Goal: Task Accomplishment & Management: Manage account settings

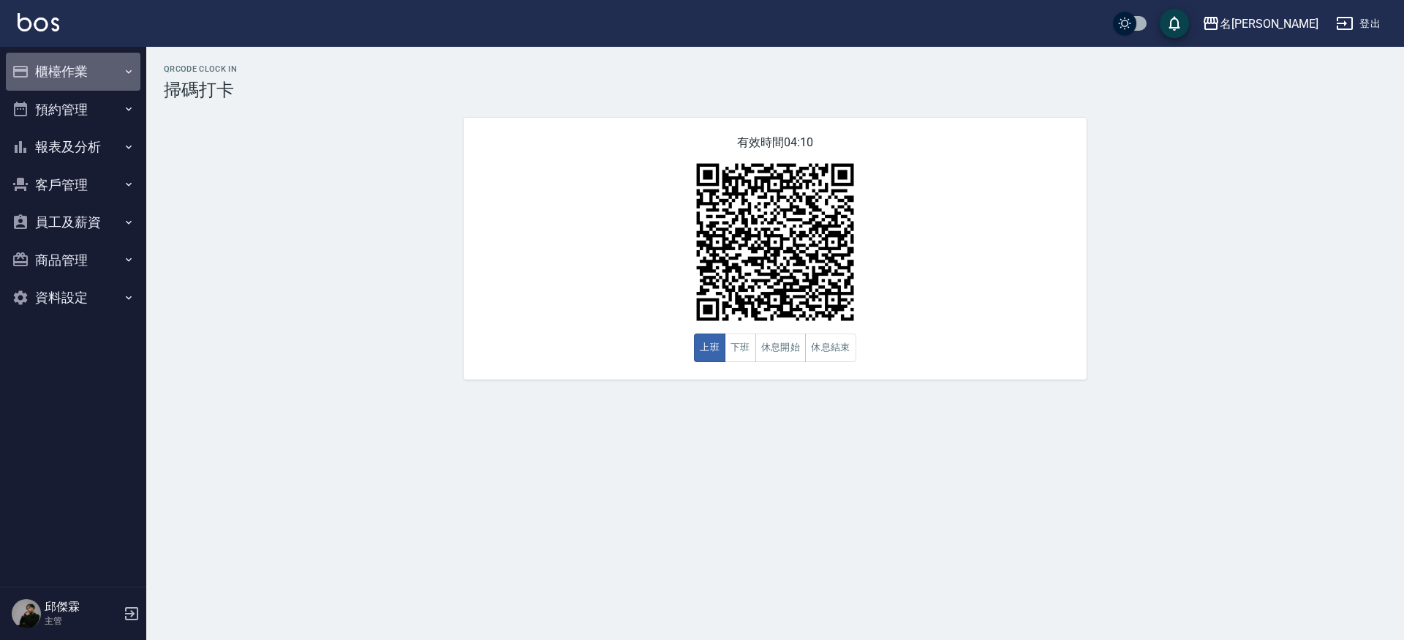
click at [100, 76] on button "櫃檯作業" at bounding box center [73, 72] width 135 height 38
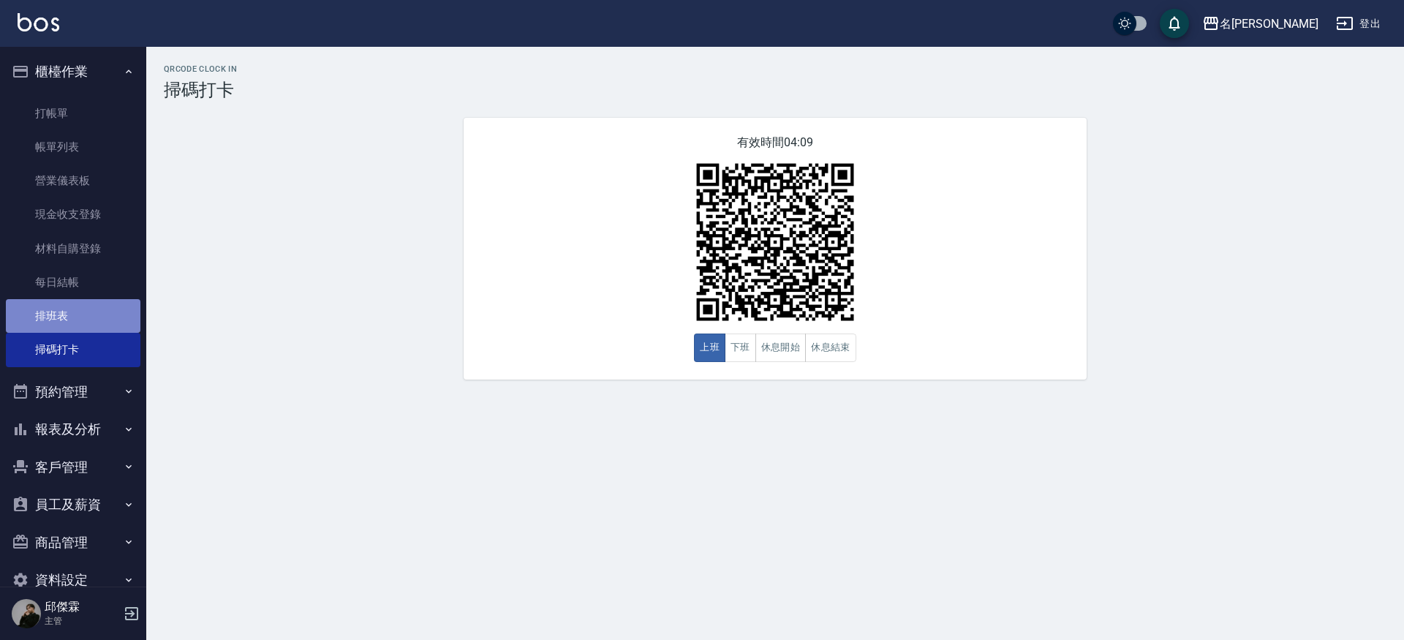
click at [104, 308] on link "排班表" at bounding box center [73, 316] width 135 height 34
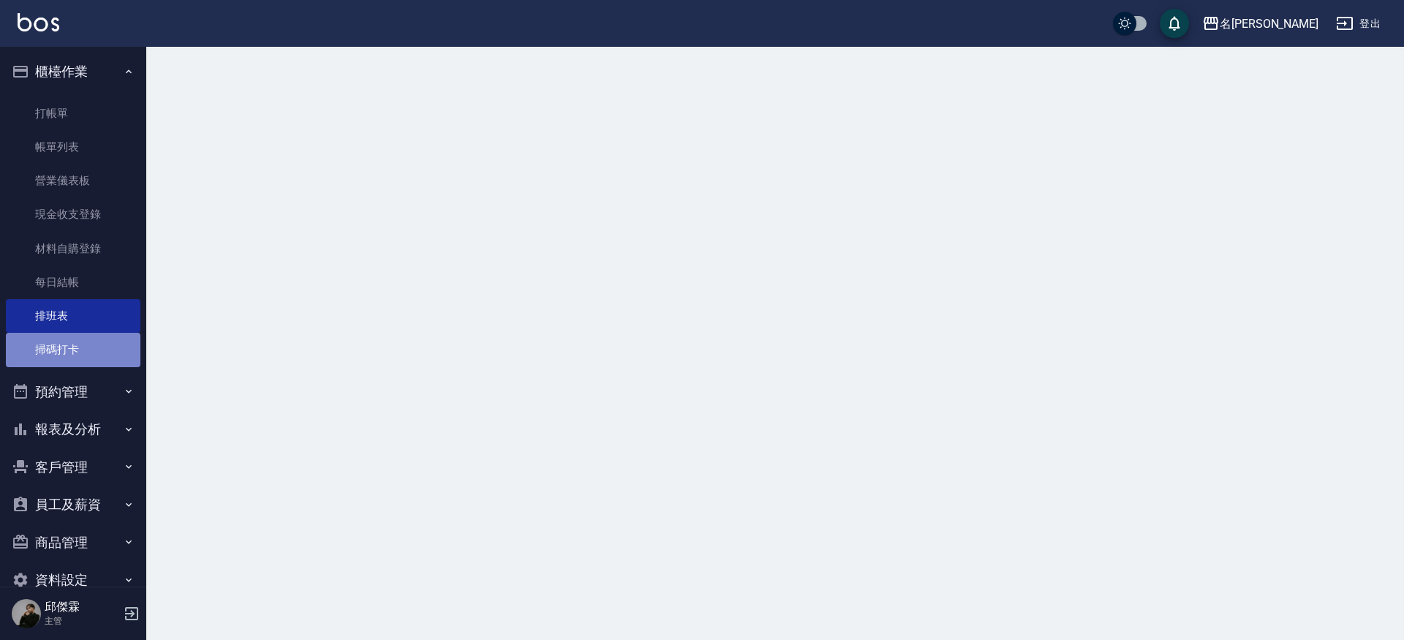
click at [102, 342] on link "掃碼打卡" at bounding box center [73, 350] width 135 height 34
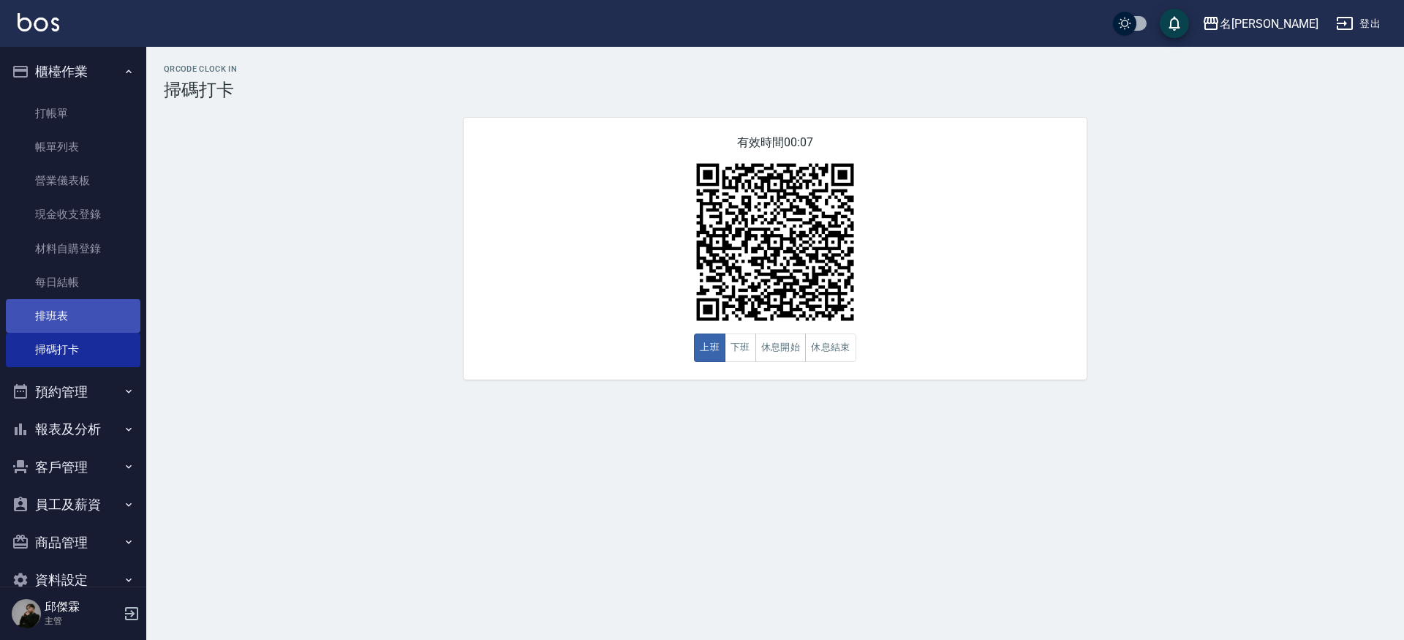
scroll to position [1, 0]
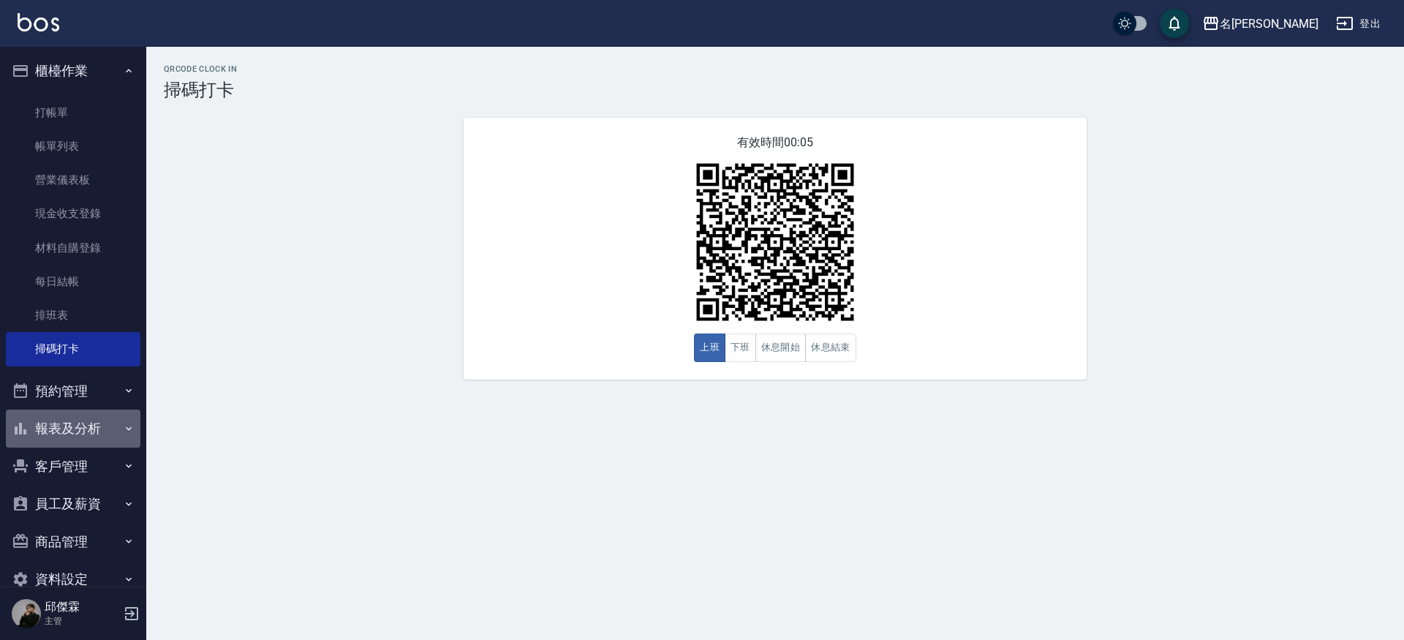
click at [107, 431] on button "報表及分析" at bounding box center [73, 428] width 135 height 38
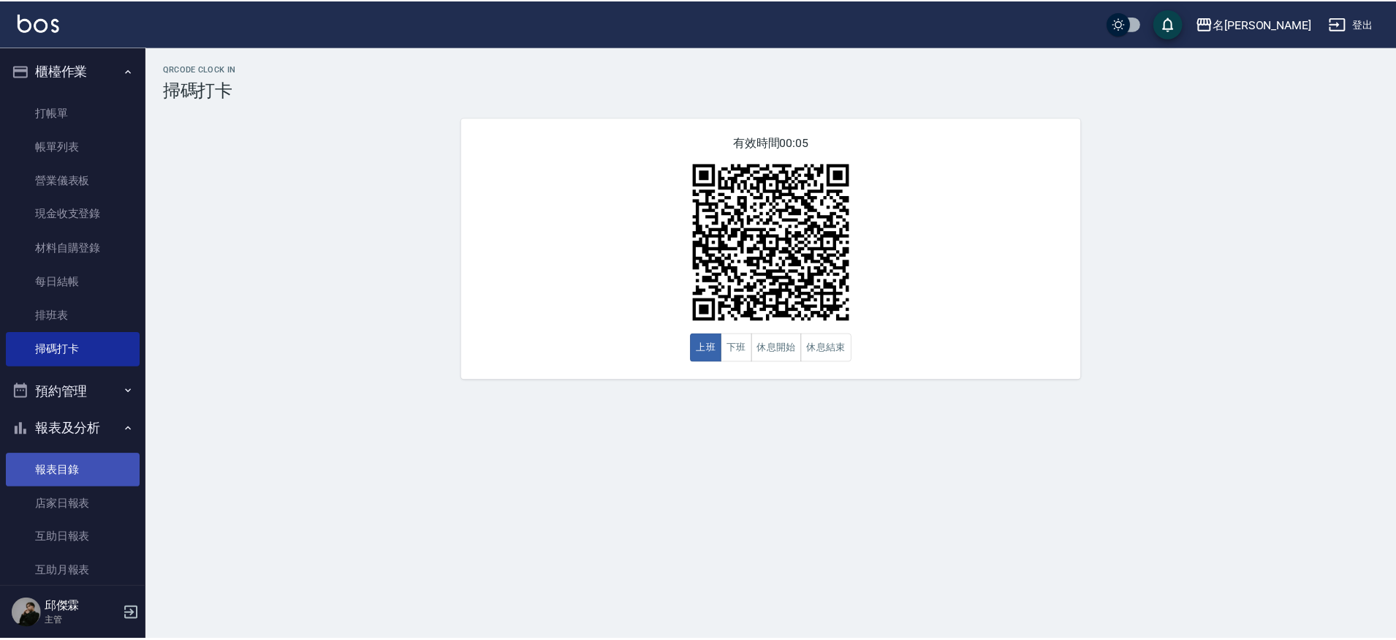
scroll to position [0, 0]
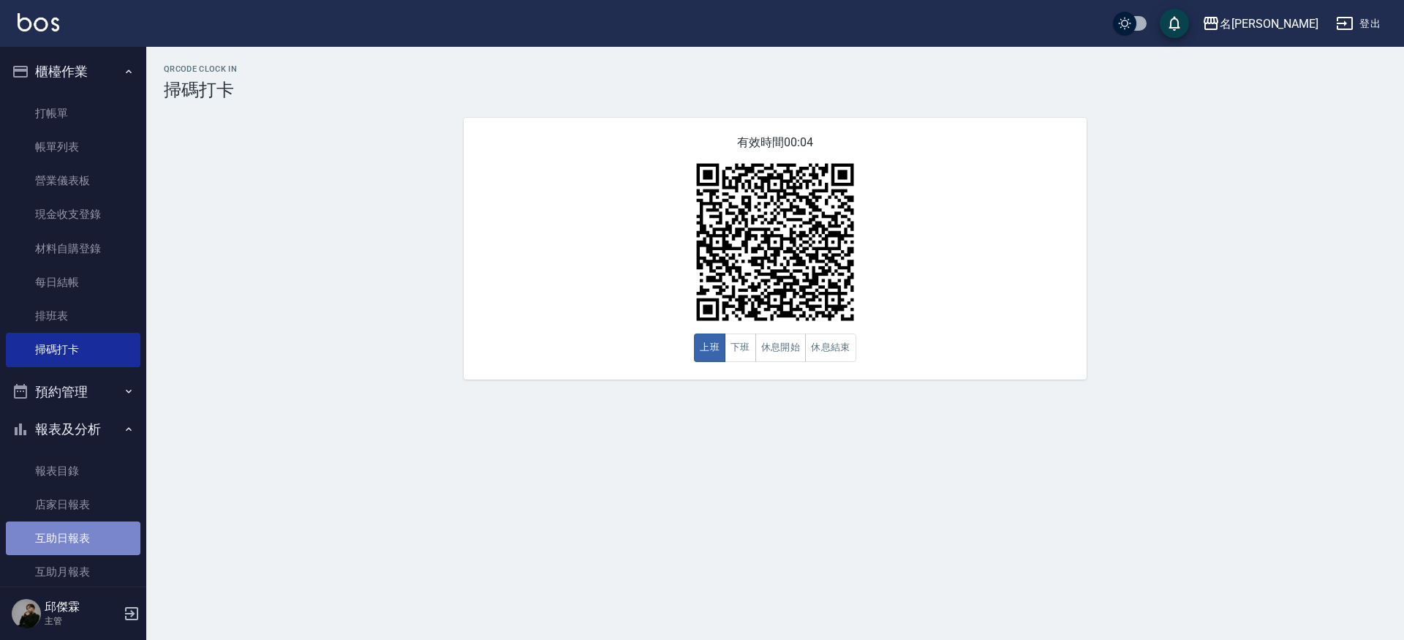
click at [74, 544] on link "互助日報表" at bounding box center [73, 538] width 135 height 34
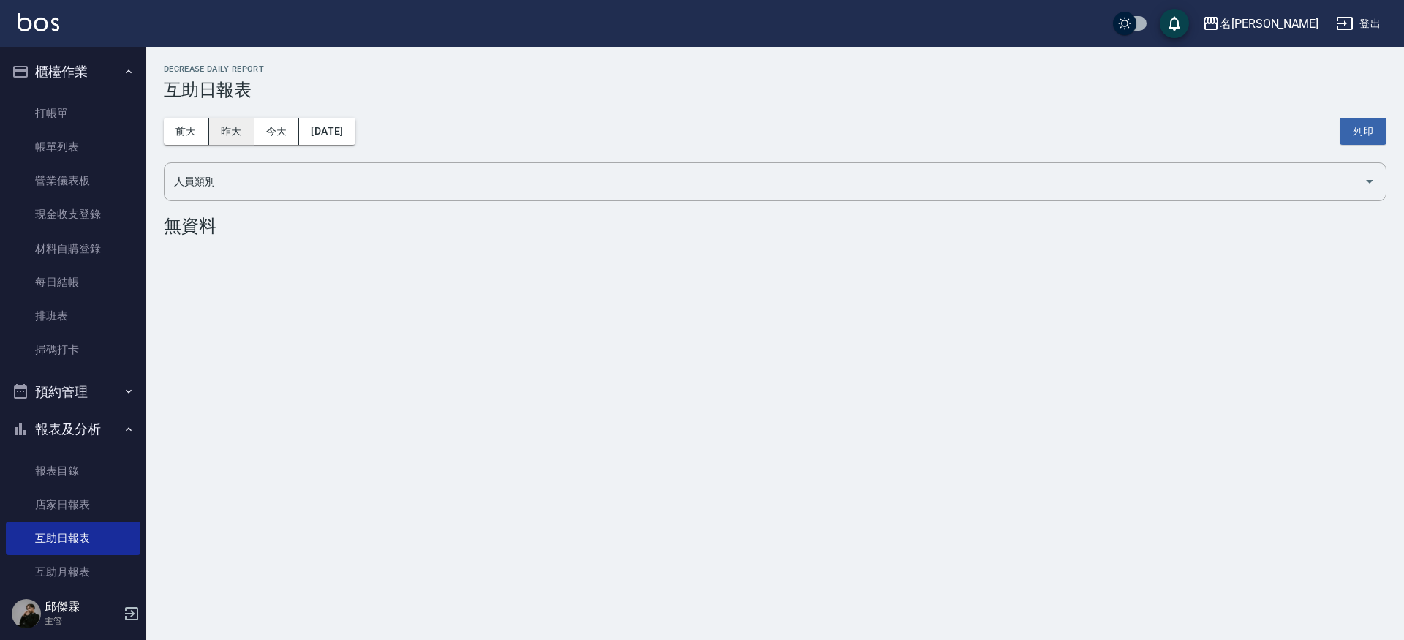
click at [230, 124] on button "昨天" at bounding box center [231, 131] width 45 height 27
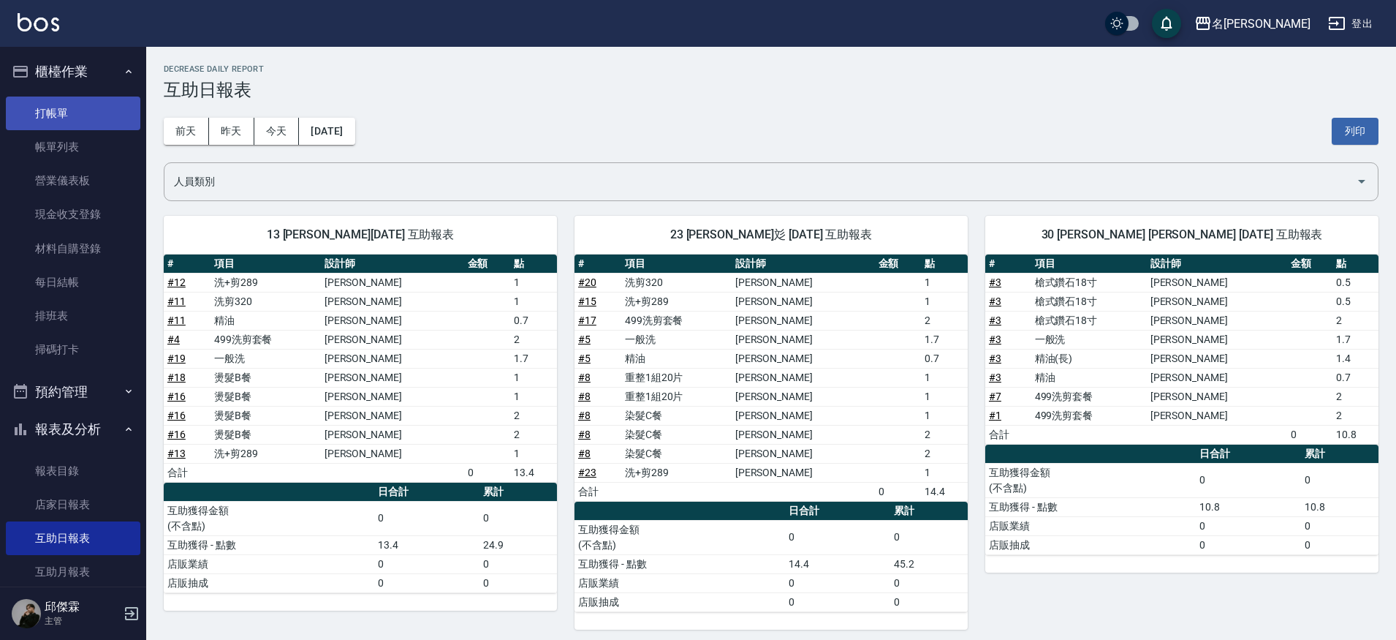
click at [54, 113] on link "打帳單" at bounding box center [73, 113] width 135 height 34
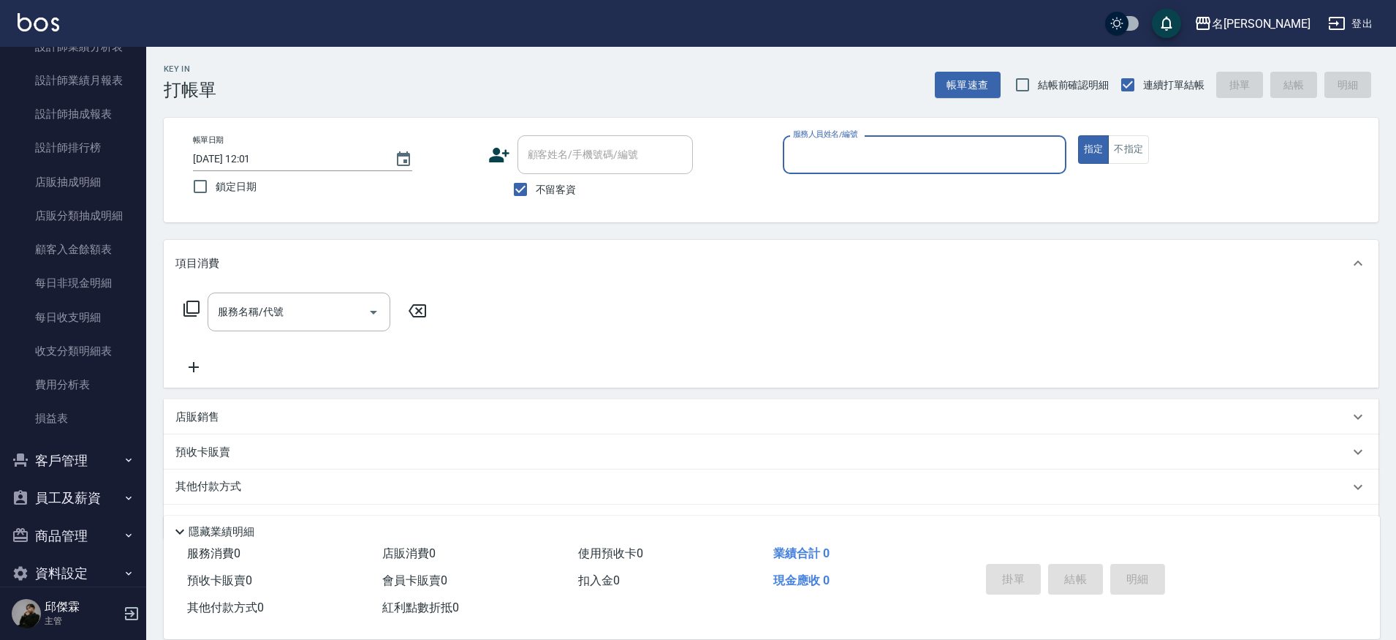
scroll to position [844, 0]
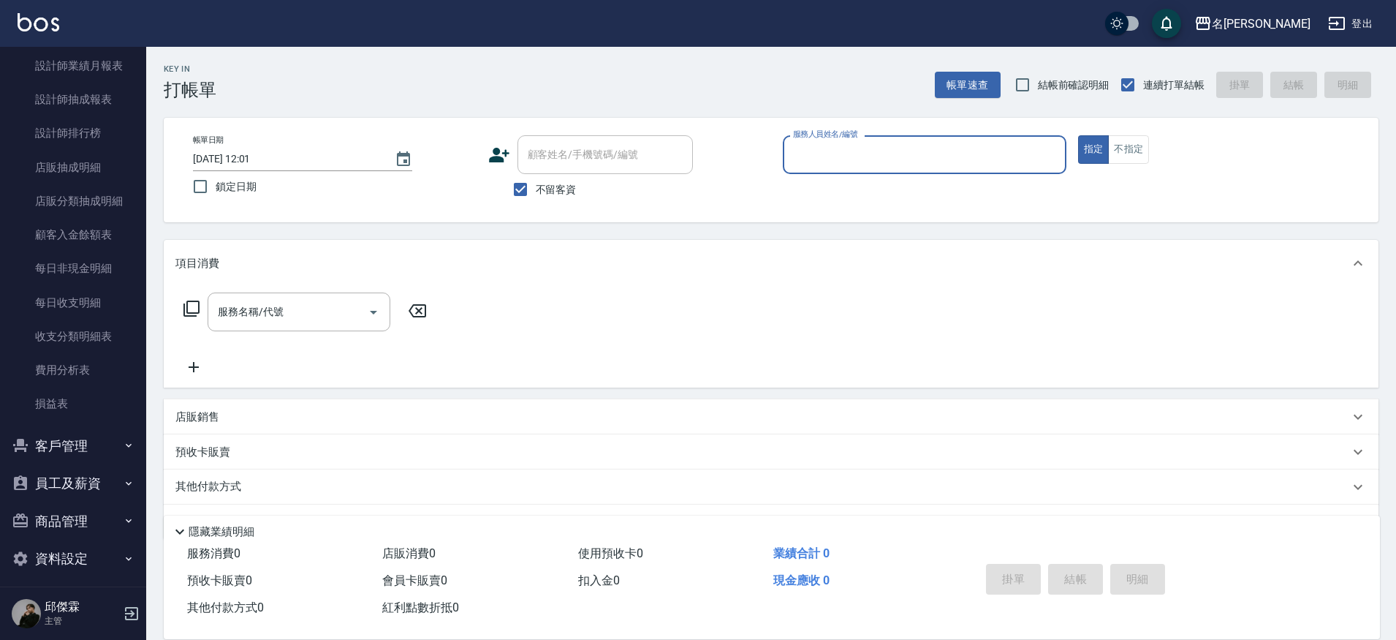
click at [56, 464] on button "員工及薪資" at bounding box center [73, 483] width 135 height 38
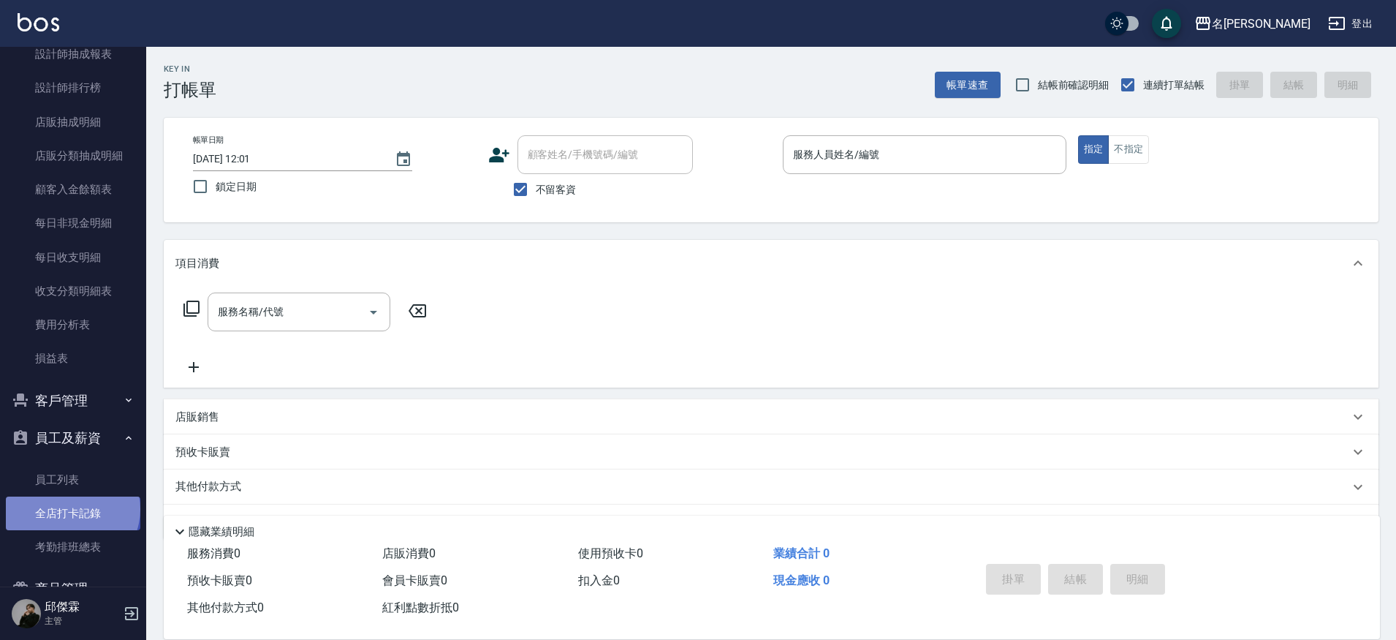
click at [71, 500] on link "全店打卡記錄" at bounding box center [73, 513] width 135 height 34
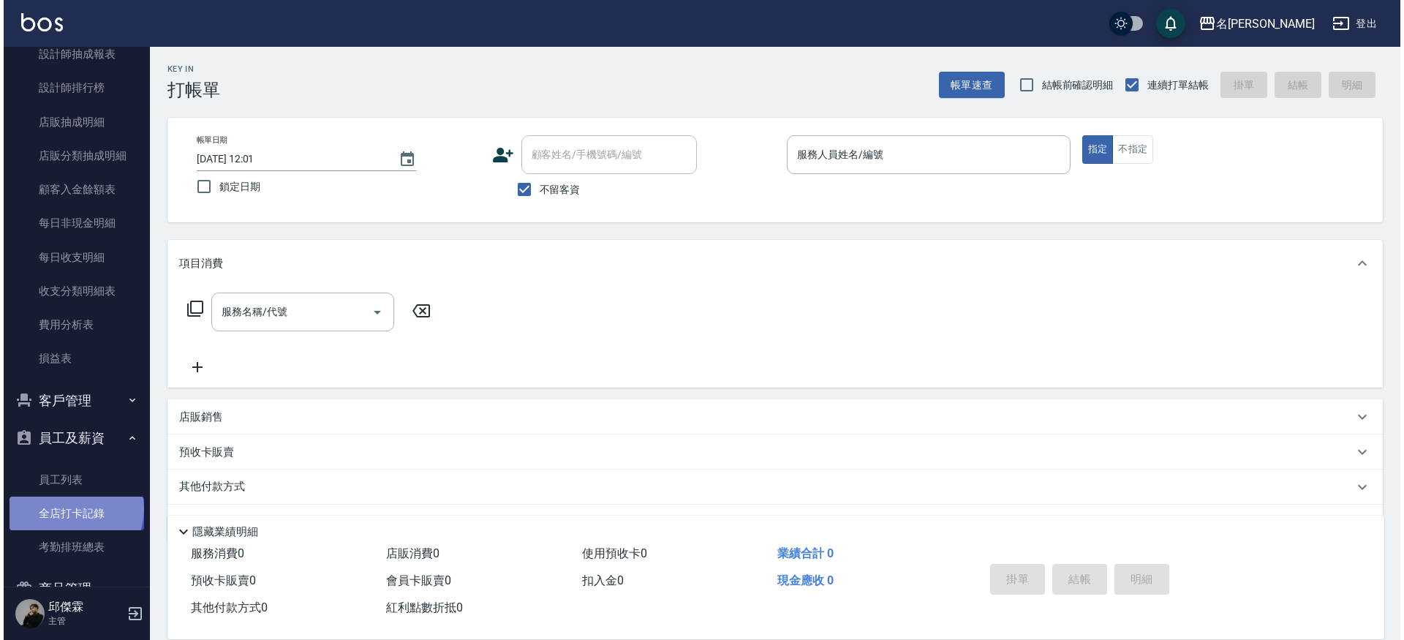
scroll to position [889, 0]
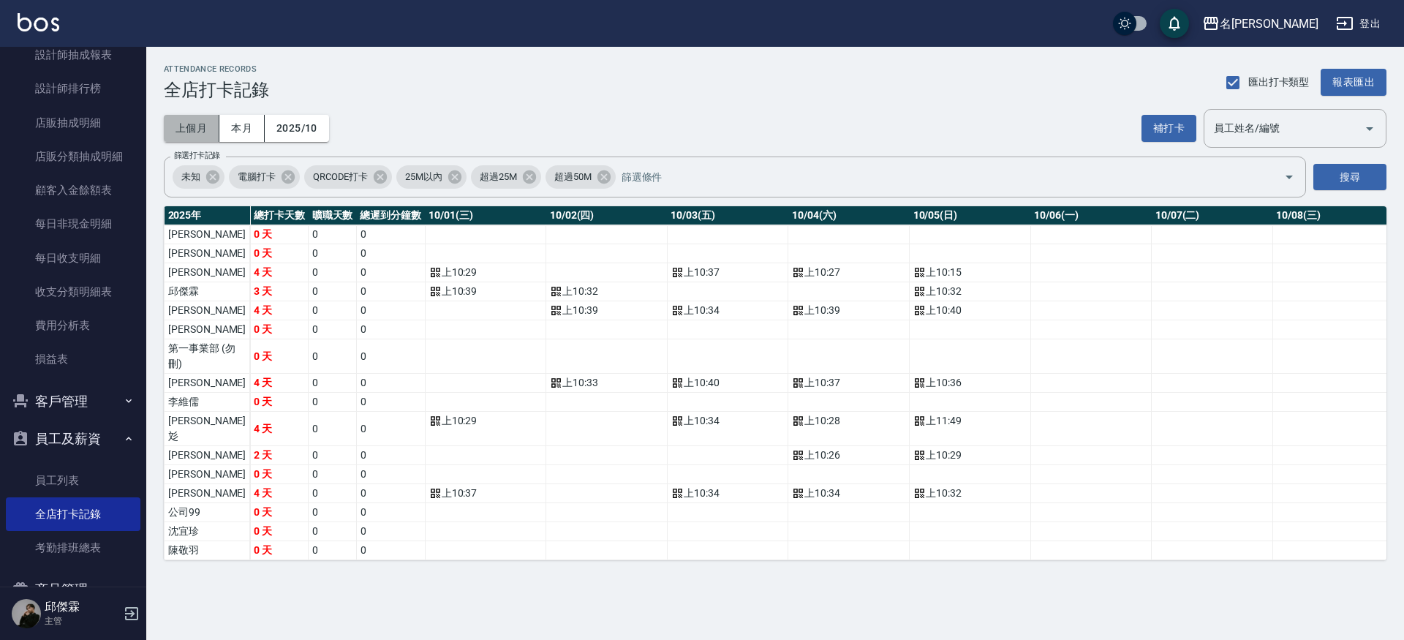
click at [197, 132] on button "上個月" at bounding box center [192, 128] width 56 height 27
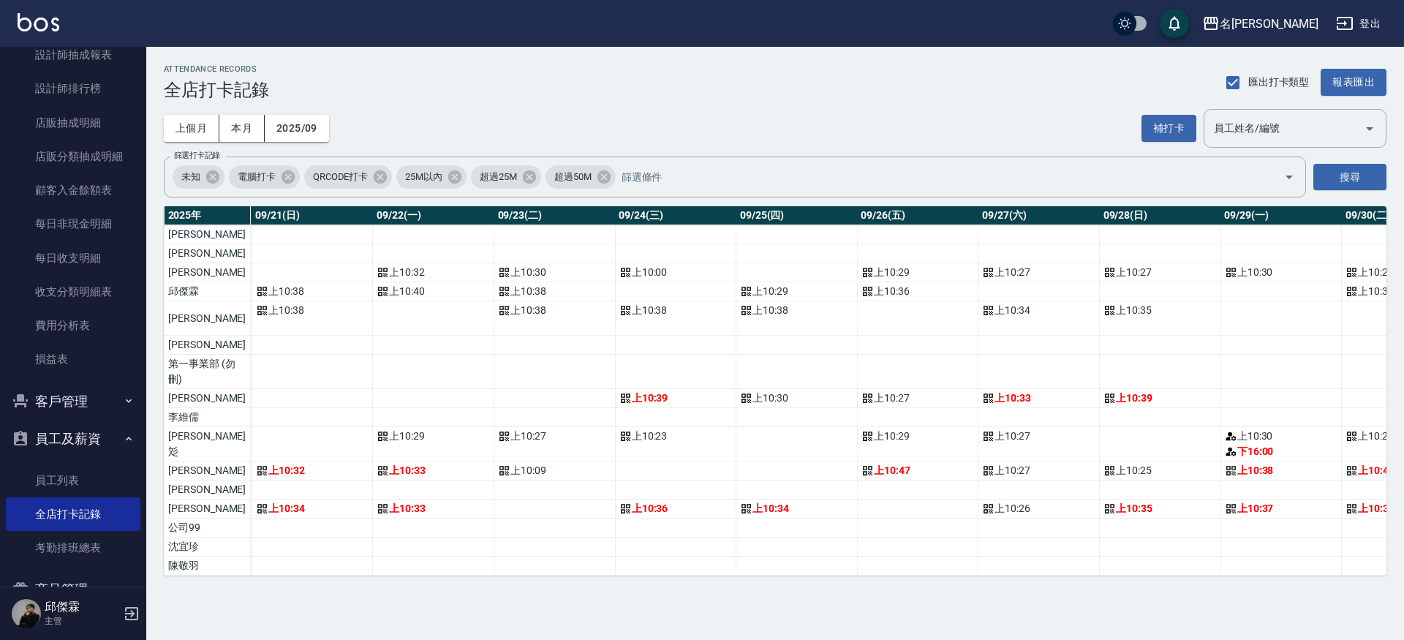
scroll to position [0, 2629]
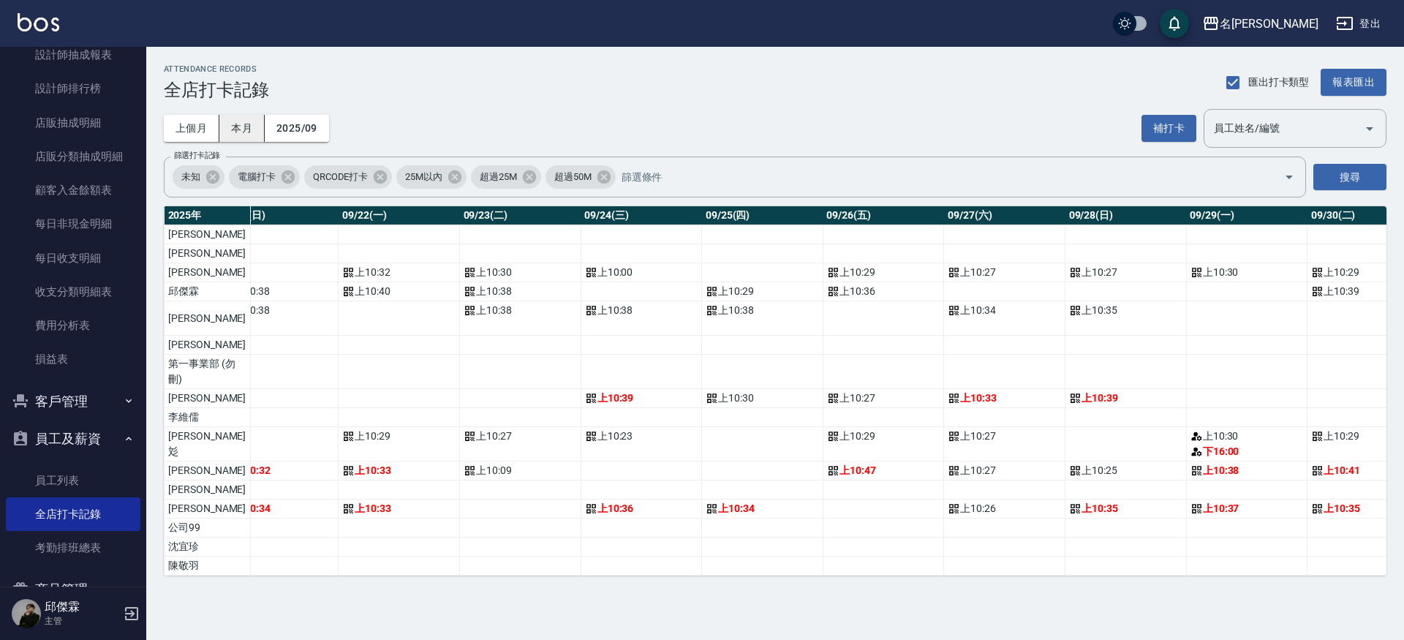
click at [232, 134] on button "本月" at bounding box center [241, 128] width 45 height 27
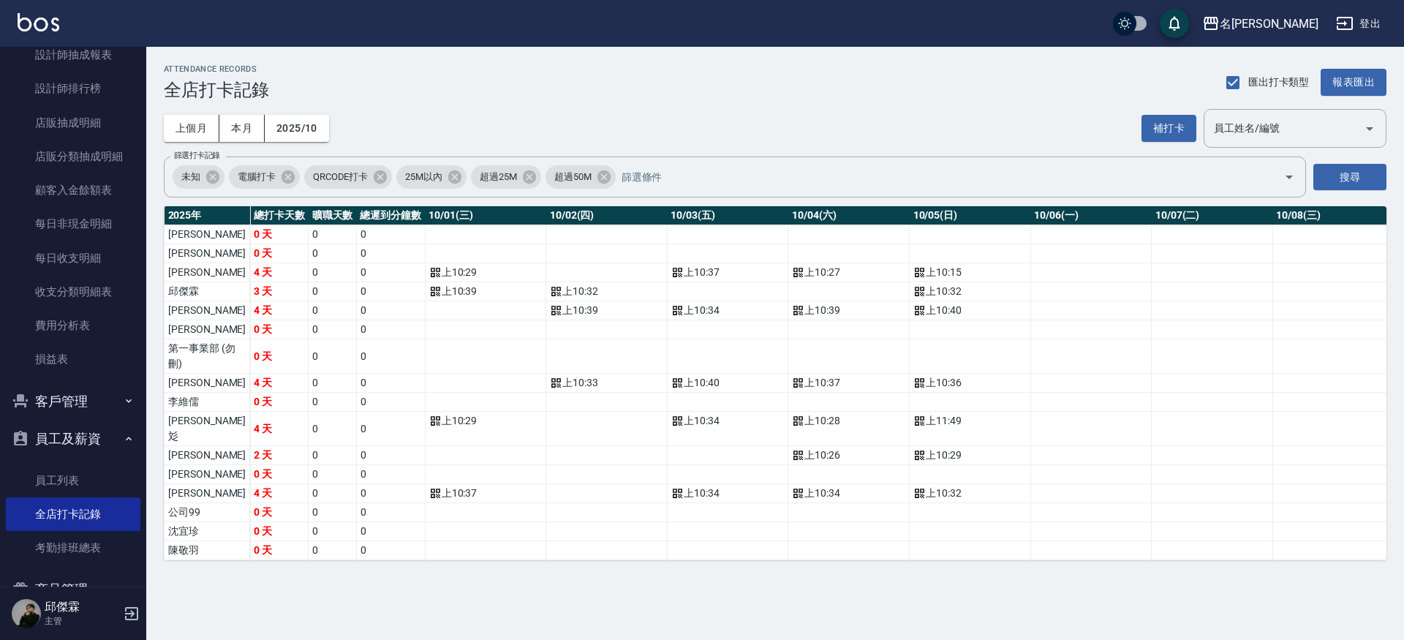
drag, startPoint x: 343, startPoint y: 575, endPoint x: 431, endPoint y: 575, distance: 88.5
click at [431, 575] on div "ATTENDANCE RECORDS 全店打卡記錄 匯出打卡類型 報表匯出 上個月 本月 2025/10 補打卡 員工姓名/編號 員工姓名/編號 篩選打卡記錄…" at bounding box center [774, 312] width 1257 height 531
click at [71, 534] on link "考勤排班總表" at bounding box center [73, 548] width 135 height 34
